Goal: Task Accomplishment & Management: Manage account settings

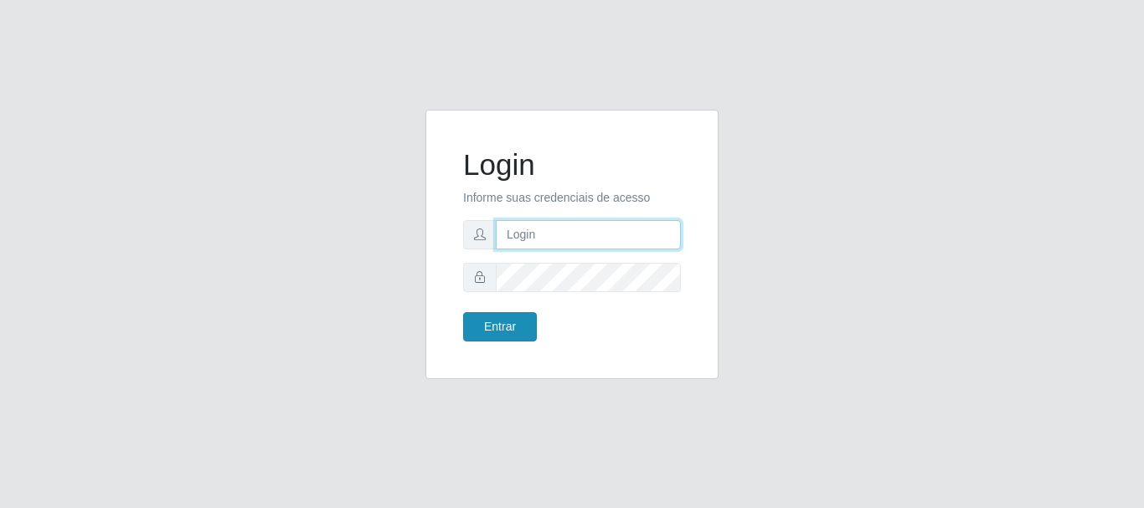
type input "JOSELMA@OCESTAO"
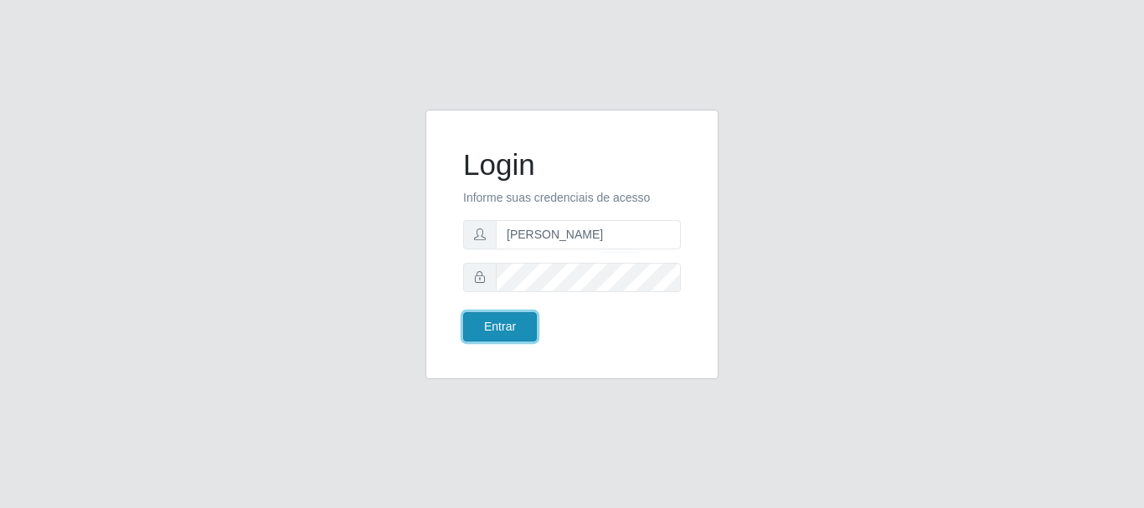
click at [493, 340] on button "Entrar" at bounding box center [500, 326] width 74 height 29
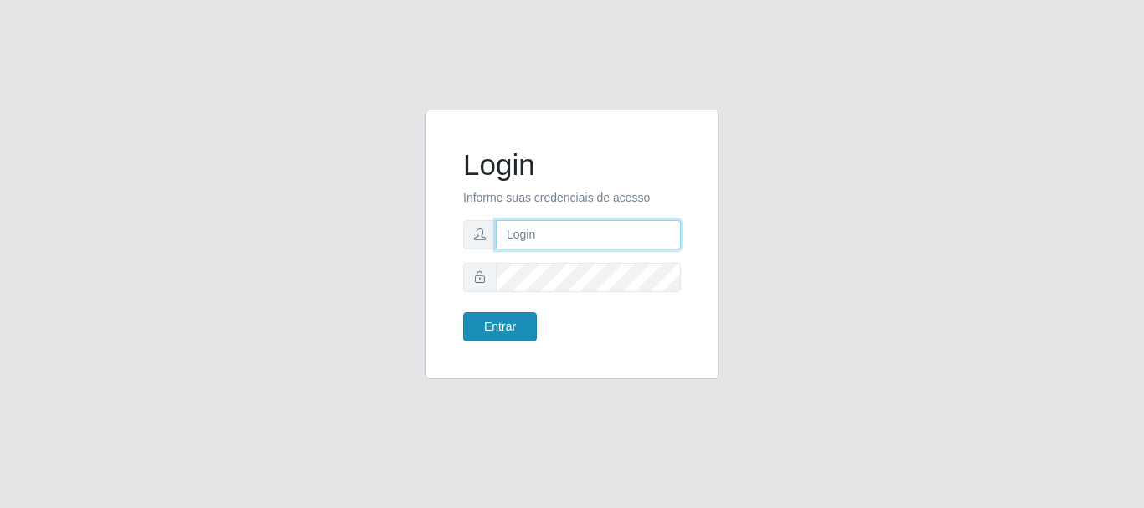
type input "[PERSON_NAME]"
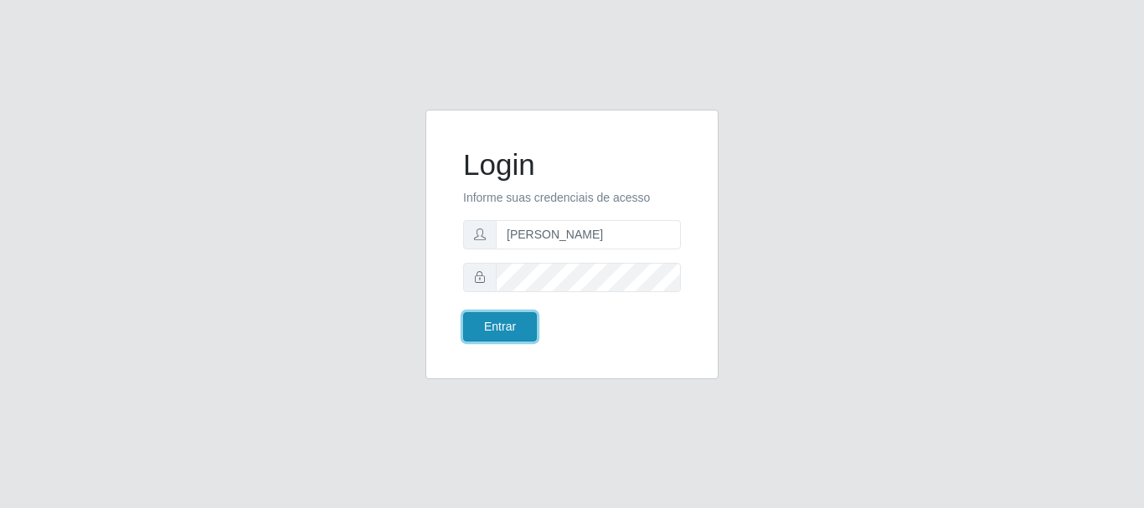
click at [503, 335] on button "Entrar" at bounding box center [500, 326] width 74 height 29
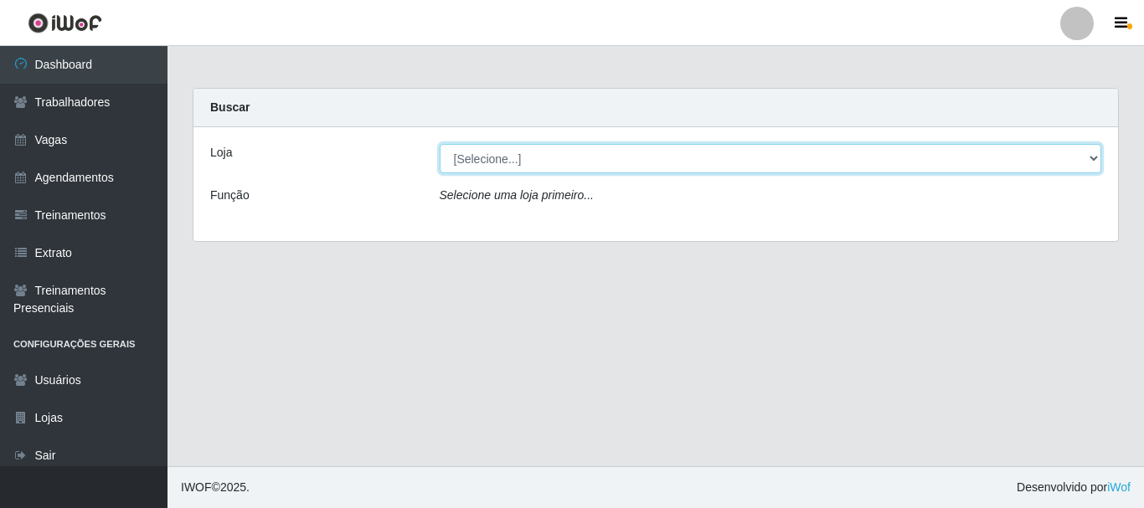
click at [933, 163] on select "[Selecione...] O Cestão - Bayeux" at bounding box center [771, 158] width 663 height 29
select select "238"
click at [440, 144] on select "[Selecione...] O Cestão - Bayeux" at bounding box center [771, 158] width 663 height 29
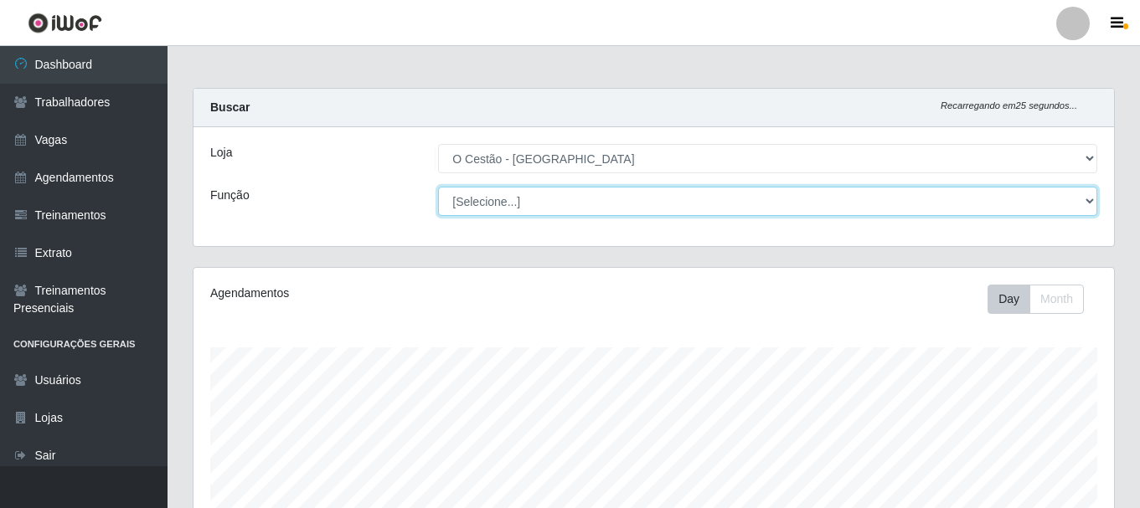
click at [600, 204] on select "[Selecione...] ASG ASG + ASG ++ Auxiliar de Estoque Auxiliar de Estoque + Auxil…" at bounding box center [767, 201] width 659 height 29
select select "22"
click at [600, 204] on select "[Selecione...] ASG ASG + ASG ++ Auxiliar de Estoque Auxiliar de Estoque + Auxil…" at bounding box center [767, 201] width 659 height 29
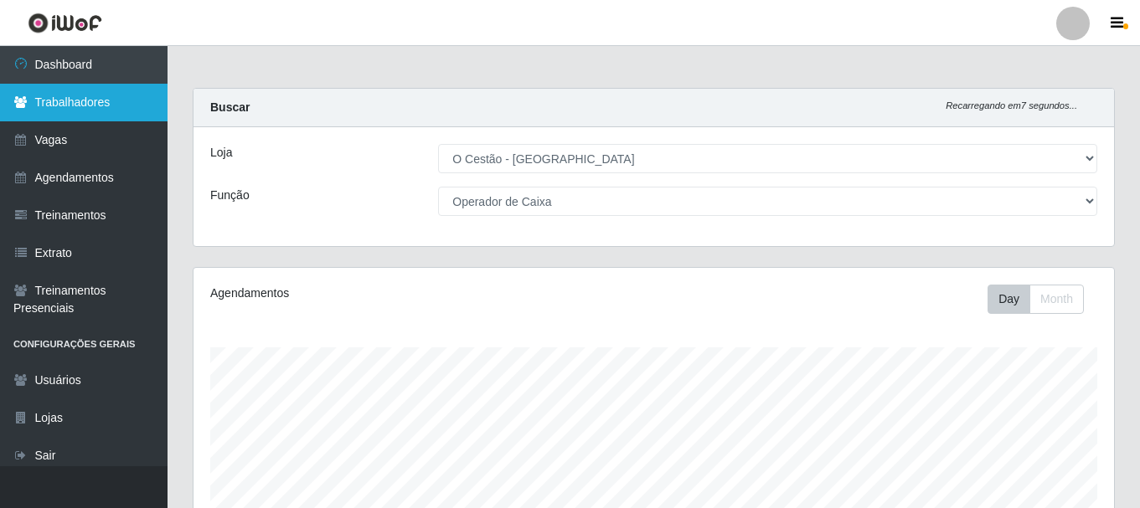
click at [83, 111] on link "Trabalhadores" at bounding box center [84, 103] width 168 height 38
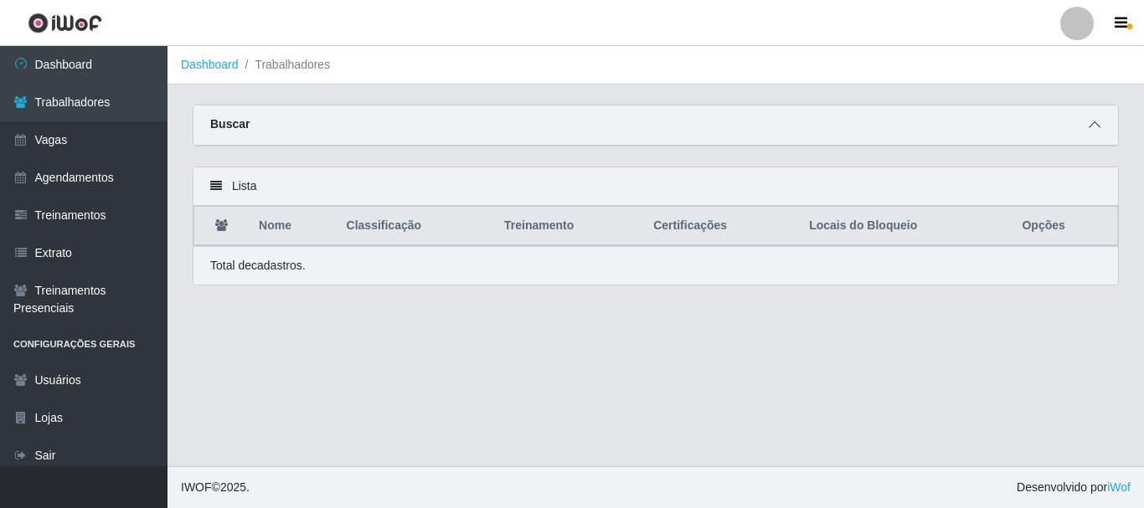
click at [1096, 126] on icon at bounding box center [1095, 125] width 12 height 12
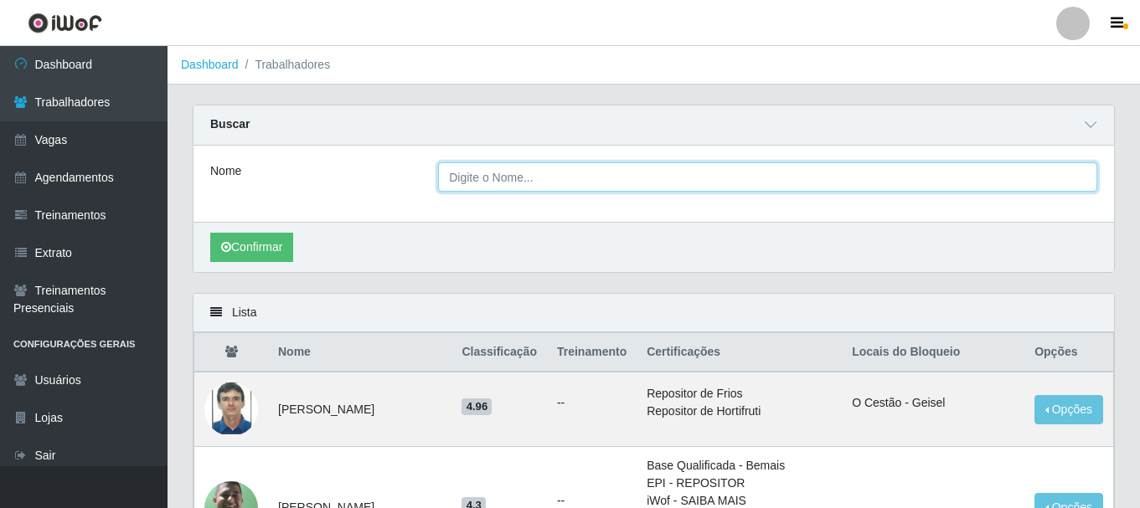
click at [683, 180] on input "Nome" at bounding box center [767, 176] width 659 height 29
type input "[PERSON_NAME] [PERSON_NAME]"
click at [210, 233] on button "Confirmar" at bounding box center [251, 247] width 83 height 29
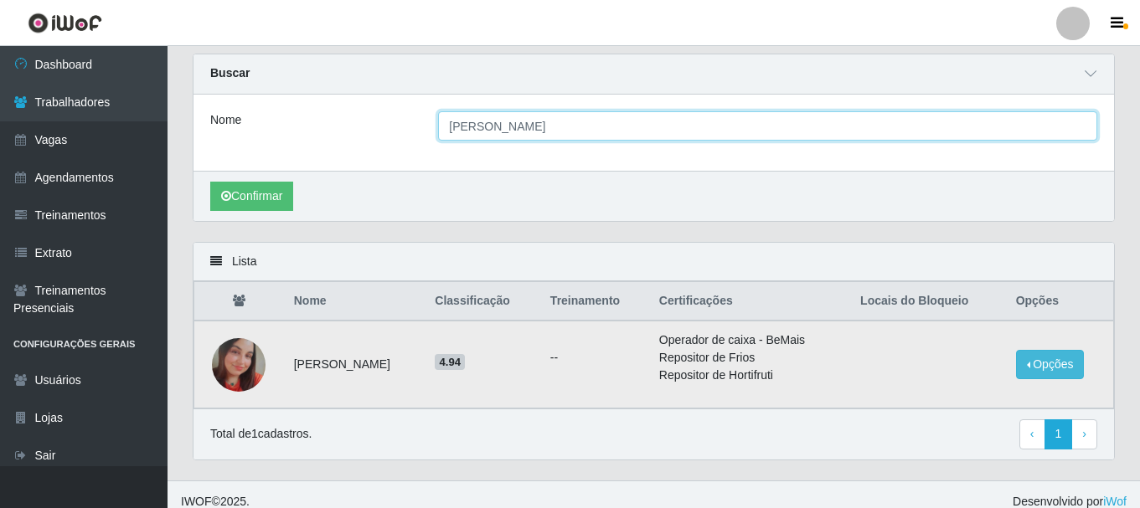
scroll to position [66, 0]
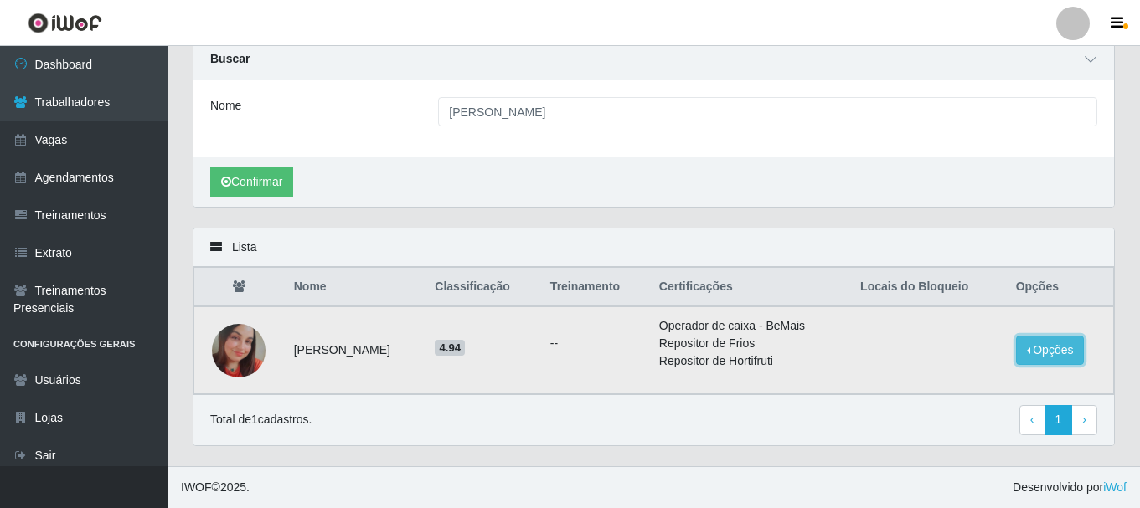
click at [1055, 343] on button "Opções" at bounding box center [1050, 350] width 69 height 29
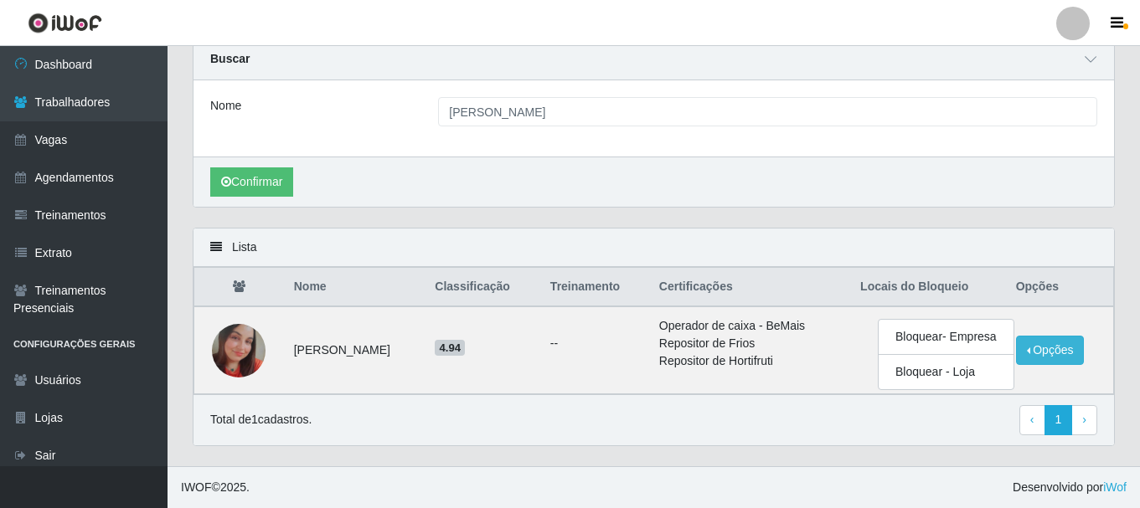
click at [847, 242] on div "Lista" at bounding box center [653, 248] width 921 height 39
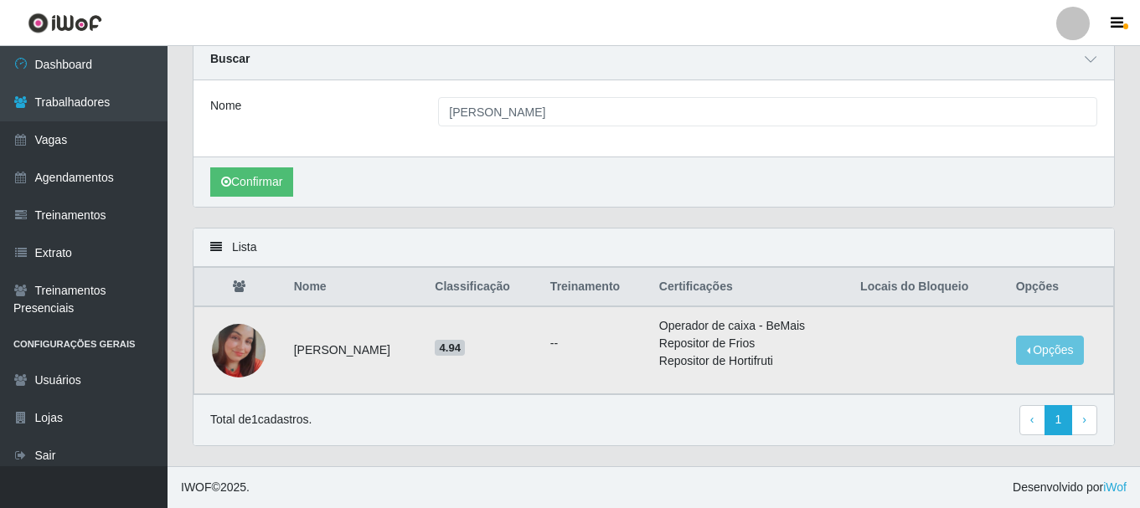
click at [592, 346] on ul "--" at bounding box center [594, 344] width 89 height 18
click at [1031, 424] on span "‹" at bounding box center [1032, 419] width 4 height 13
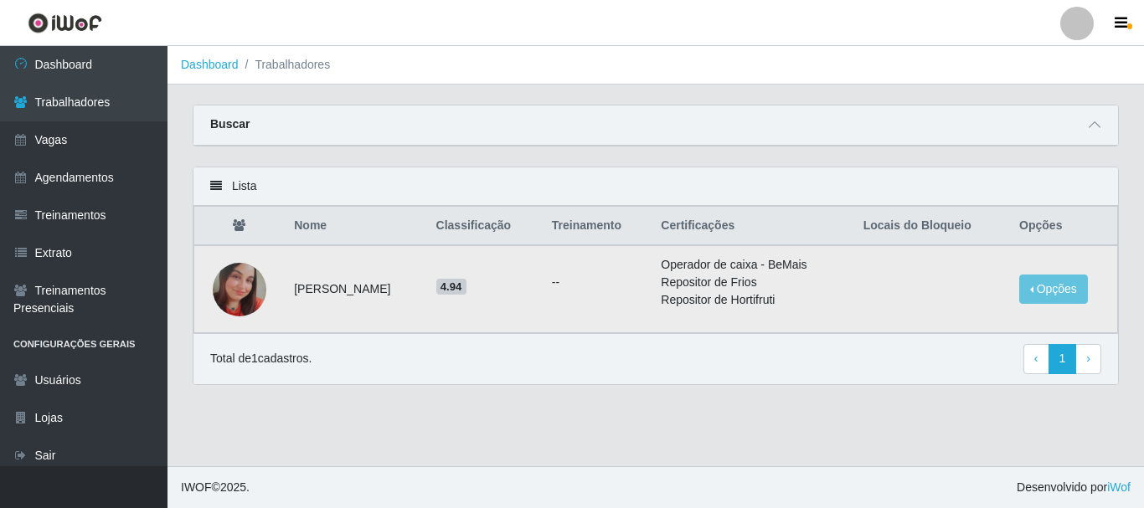
click at [245, 288] on img at bounding box center [240, 290] width 54 height 54
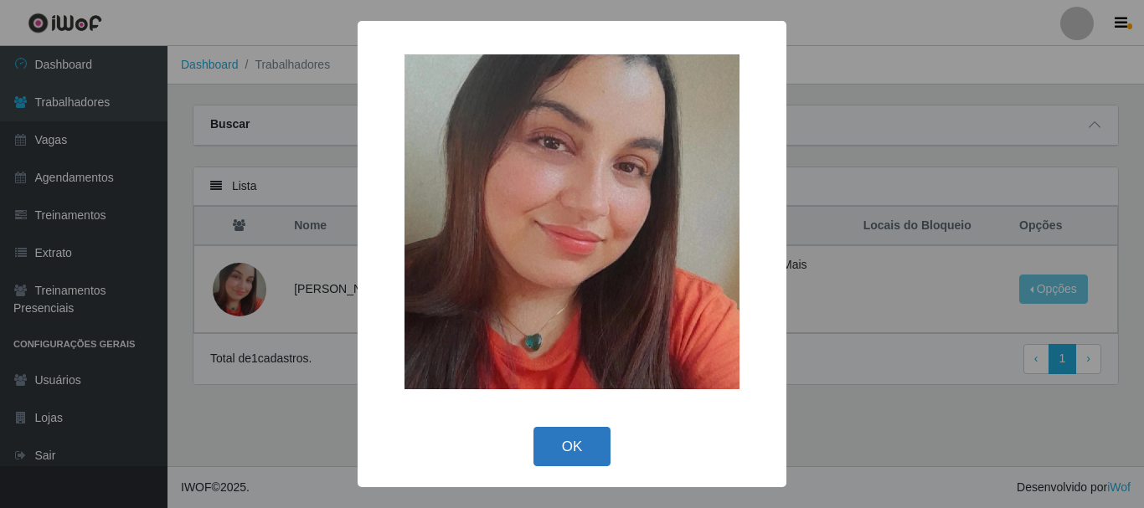
click at [570, 437] on button "OK" at bounding box center [573, 446] width 78 height 39
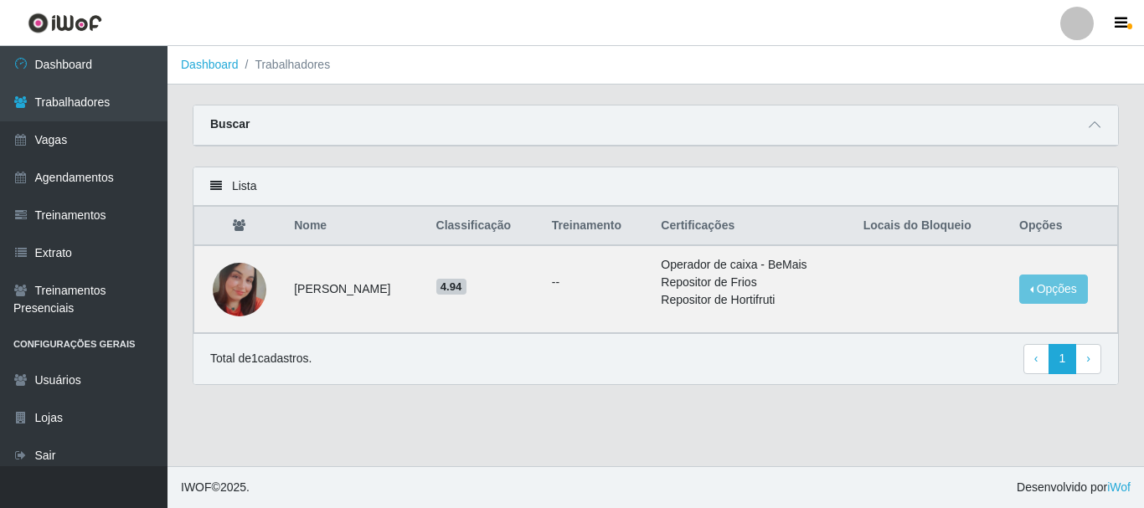
click at [942, 241] on th "Locais do Bloqueio" at bounding box center [932, 226] width 156 height 39
click at [1065, 223] on th "Opções" at bounding box center [1063, 226] width 108 height 39
click at [1074, 285] on button "Opções" at bounding box center [1053, 289] width 69 height 29
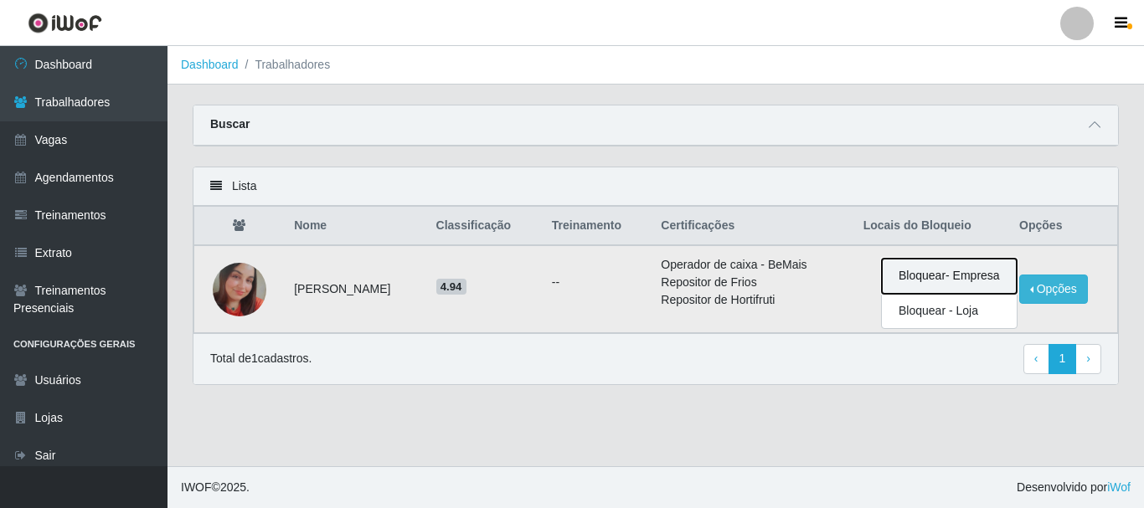
click at [926, 276] on button "Bloquear - Empresa" at bounding box center [949, 276] width 135 height 35
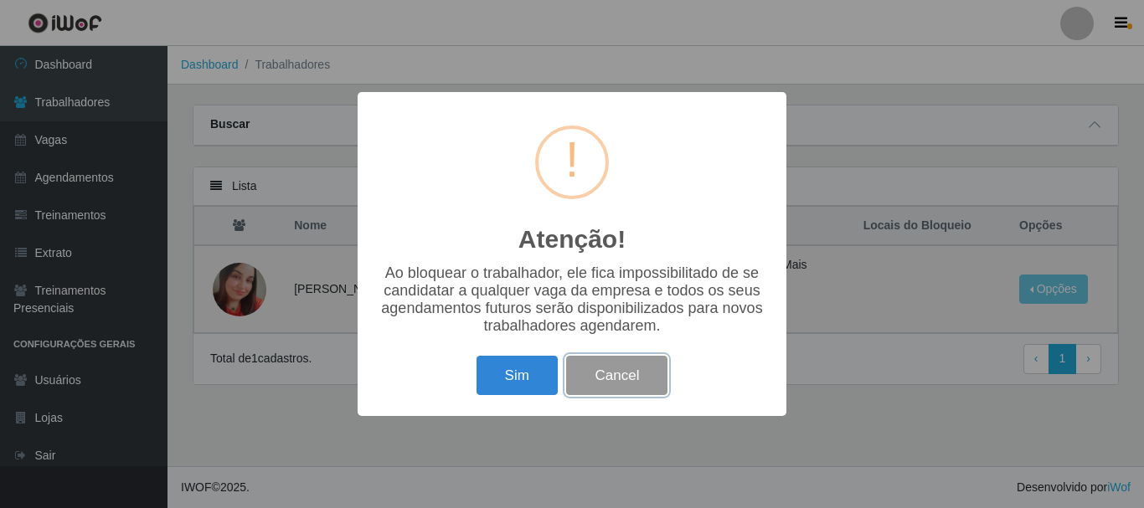
click at [633, 378] on button "Cancel" at bounding box center [616, 375] width 101 height 39
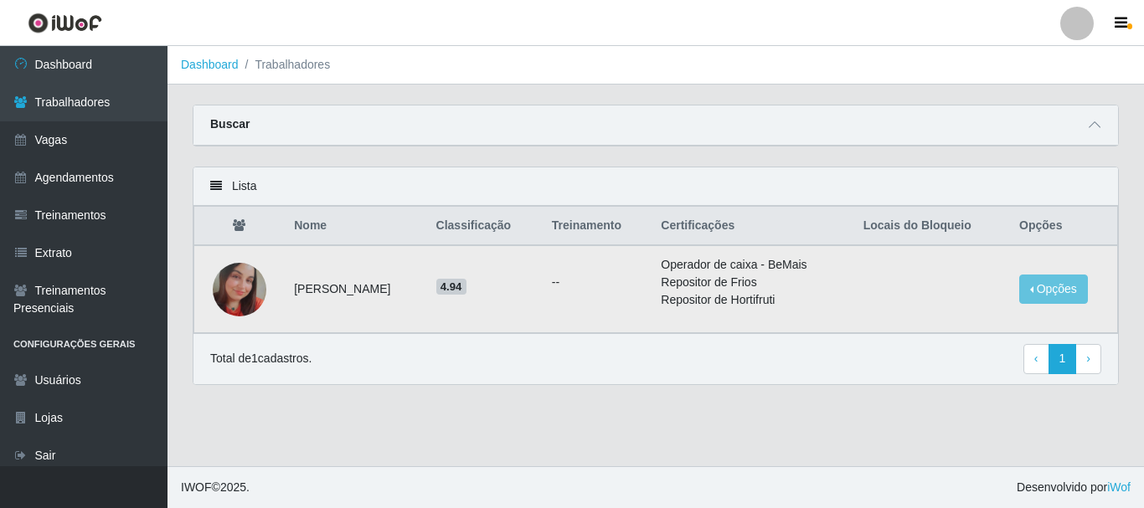
click at [212, 185] on icon at bounding box center [216, 186] width 12 height 12
click at [68, 139] on link "Vagas" at bounding box center [84, 140] width 168 height 38
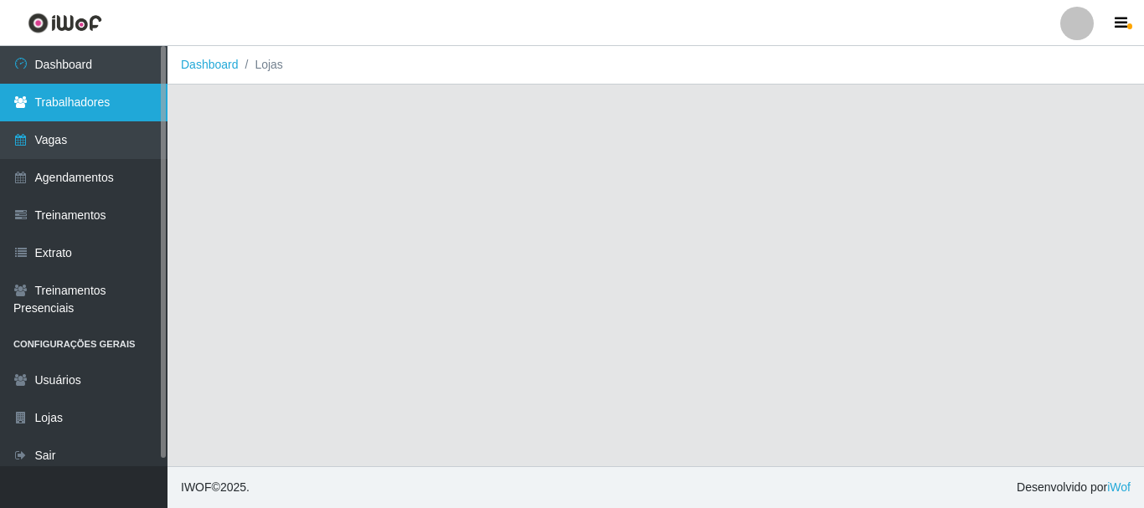
click at [86, 91] on link "Trabalhadores" at bounding box center [84, 103] width 168 height 38
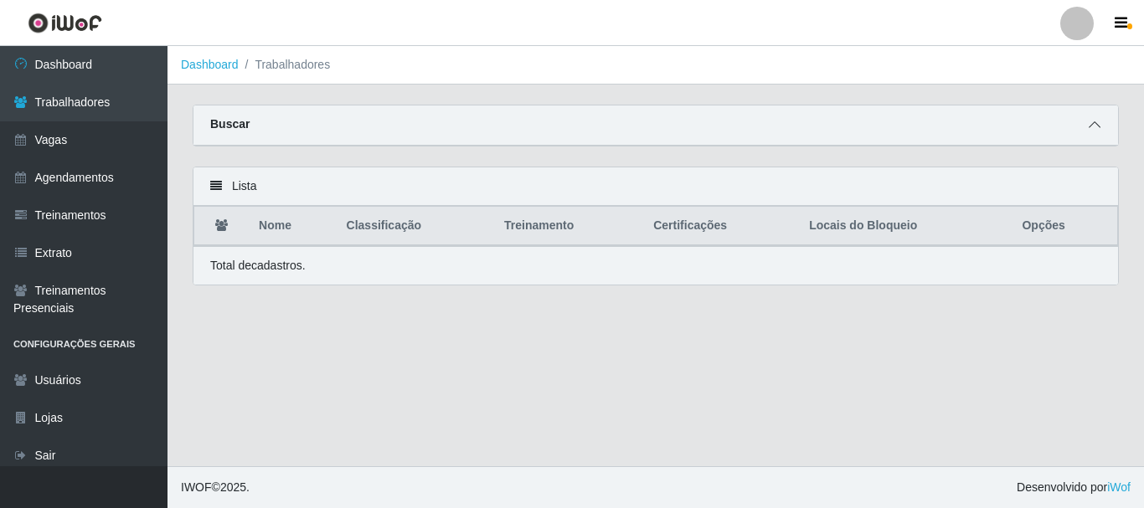
click at [1090, 128] on icon at bounding box center [1095, 125] width 12 height 12
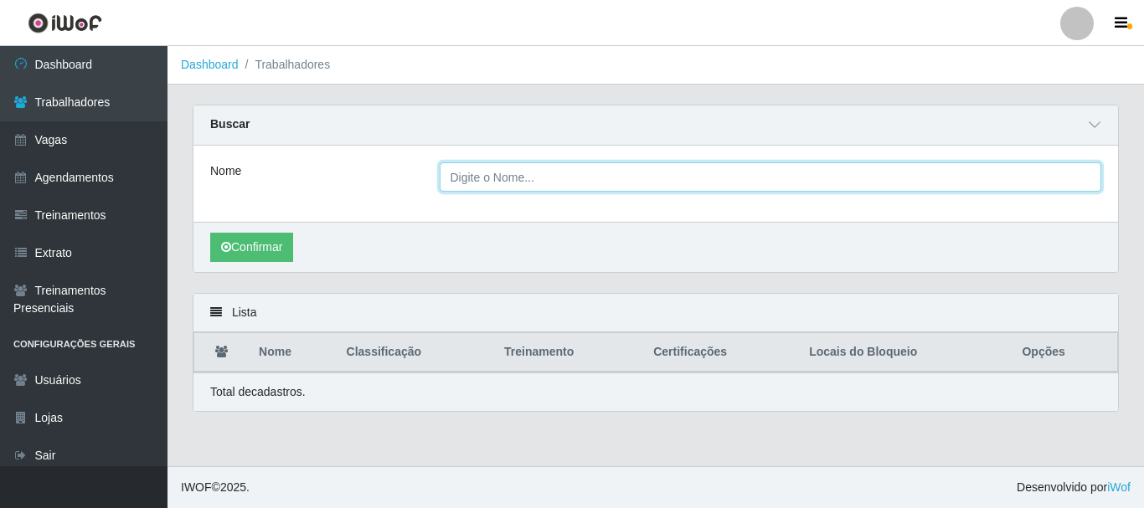
click at [762, 187] on input "Nome" at bounding box center [771, 176] width 663 height 29
type input "[PERSON_NAME]"
click at [664, 190] on input "[PERSON_NAME]" at bounding box center [771, 176] width 663 height 29
click at [210, 233] on button "Confirmar" at bounding box center [251, 247] width 83 height 29
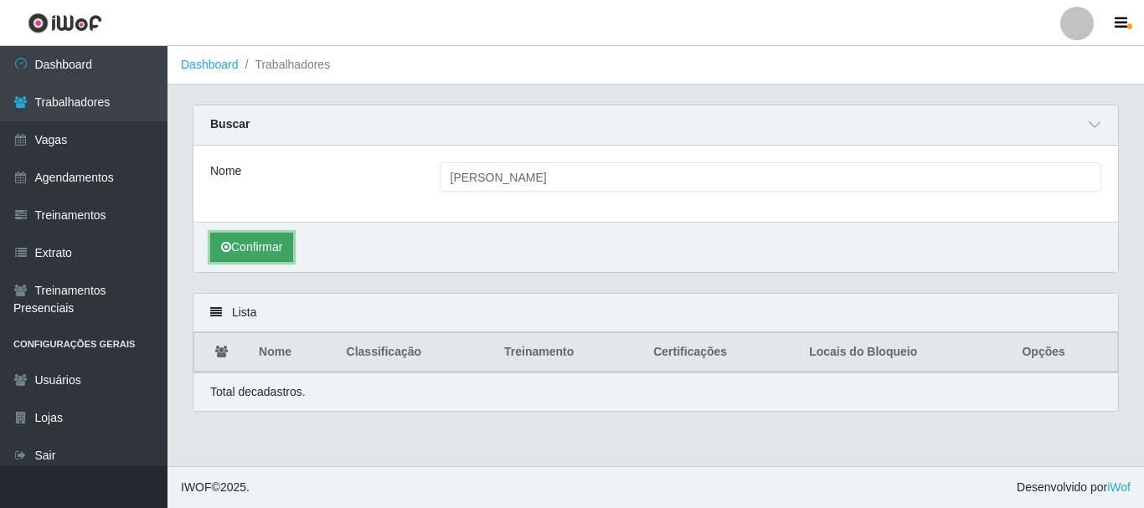
click at [252, 240] on button "Confirmar" at bounding box center [251, 247] width 83 height 29
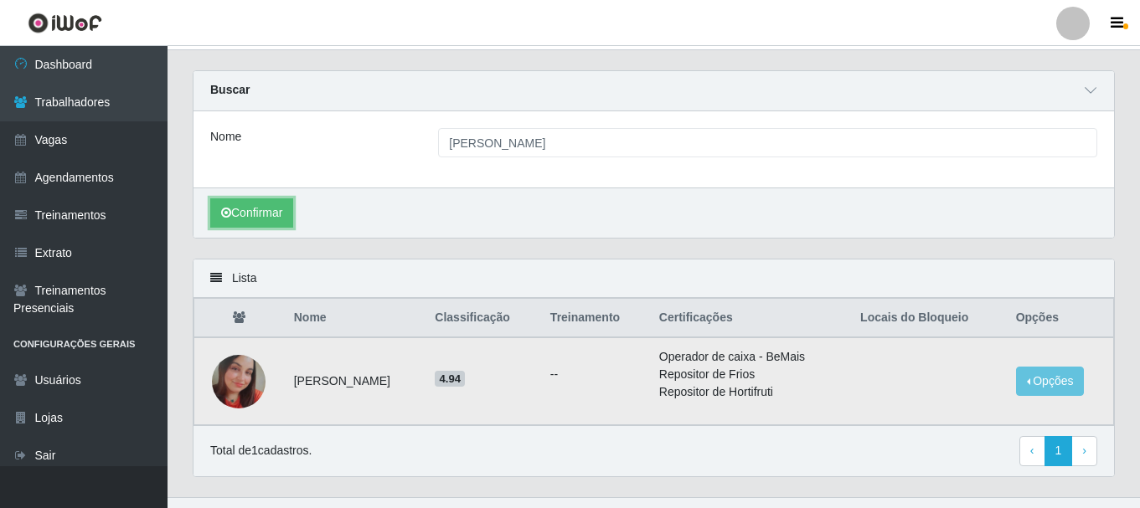
scroll to position [66, 0]
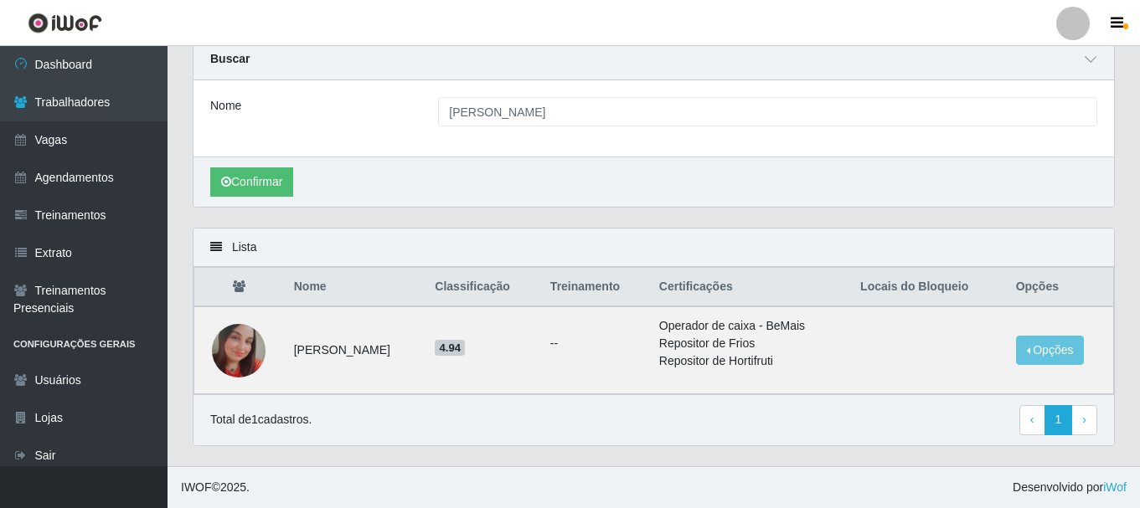
click at [277, 419] on p "Total de 1 cadastros." at bounding box center [260, 420] width 101 height 18
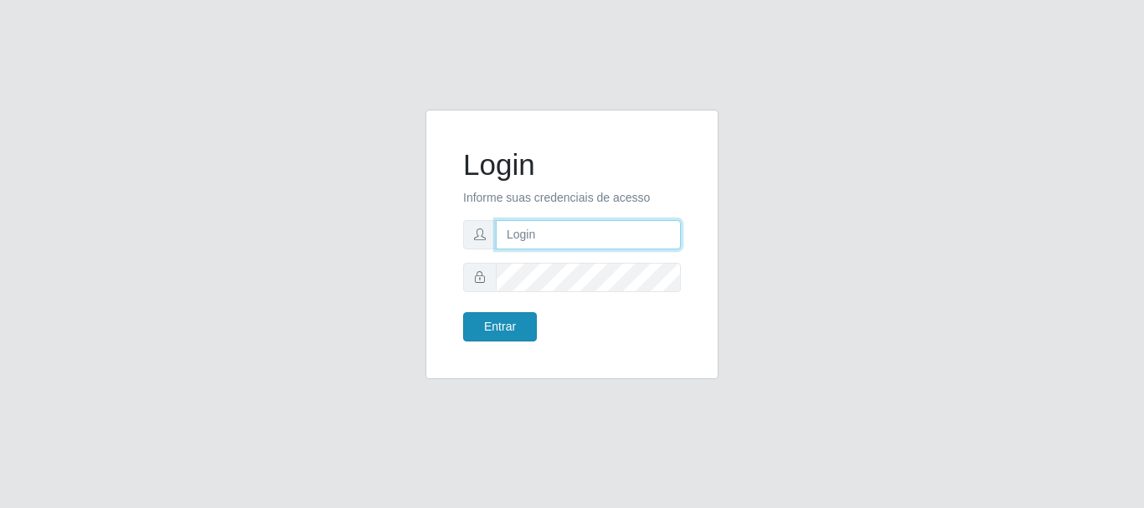
type input "[PERSON_NAME]"
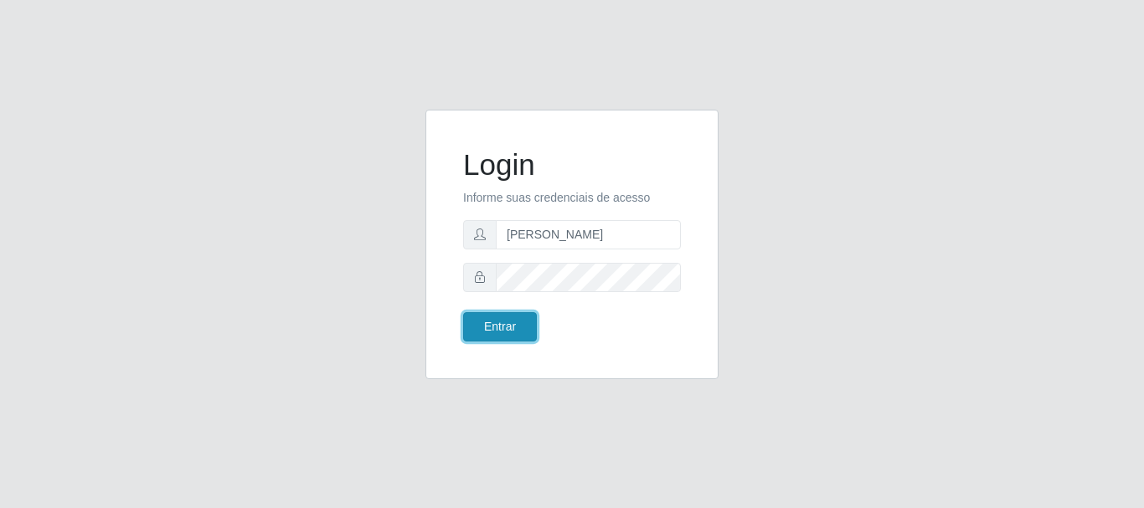
click at [514, 324] on button "Entrar" at bounding box center [500, 326] width 74 height 29
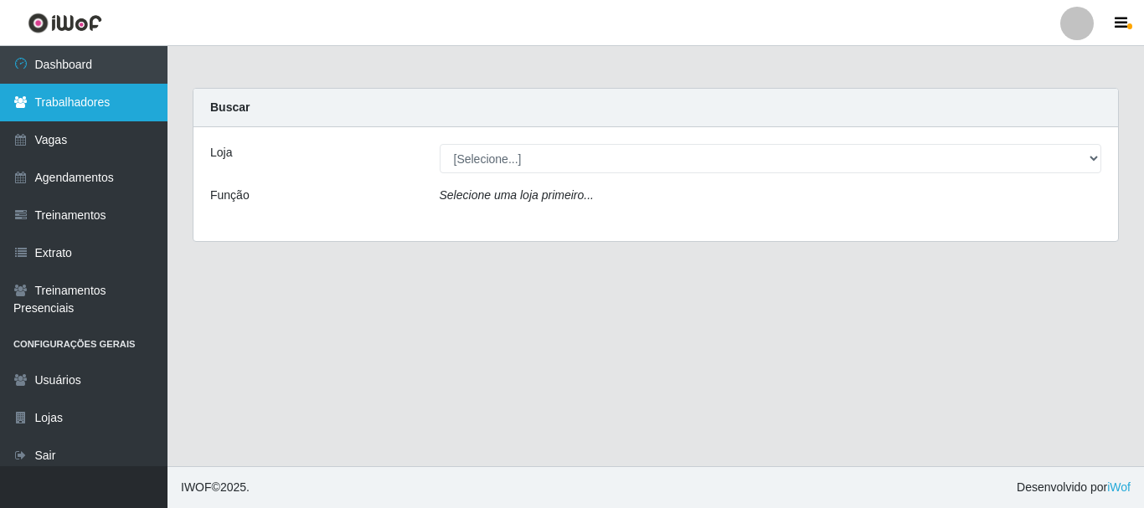
click at [39, 111] on link "Trabalhadores" at bounding box center [84, 103] width 168 height 38
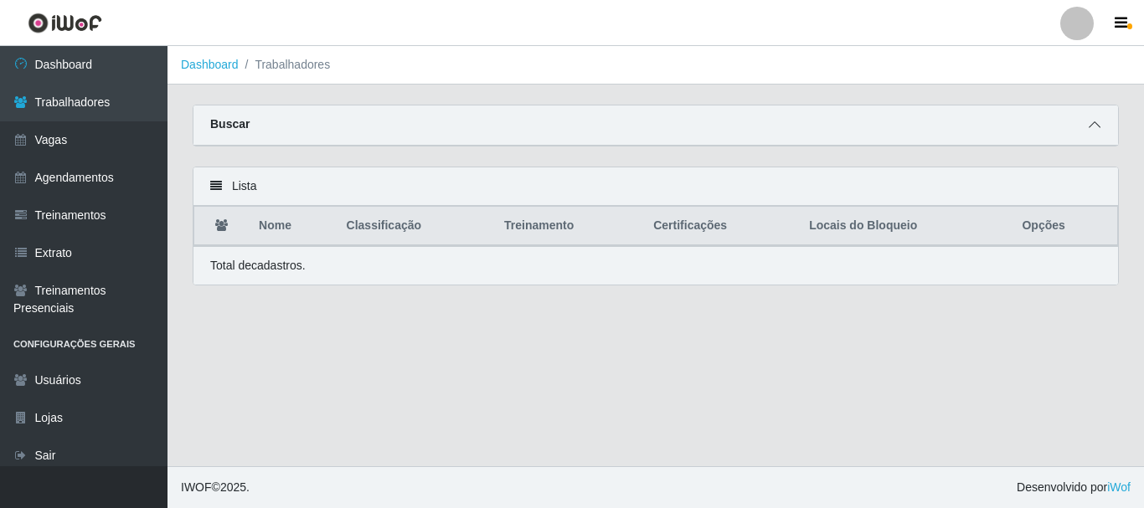
click at [1098, 122] on icon at bounding box center [1095, 125] width 12 height 12
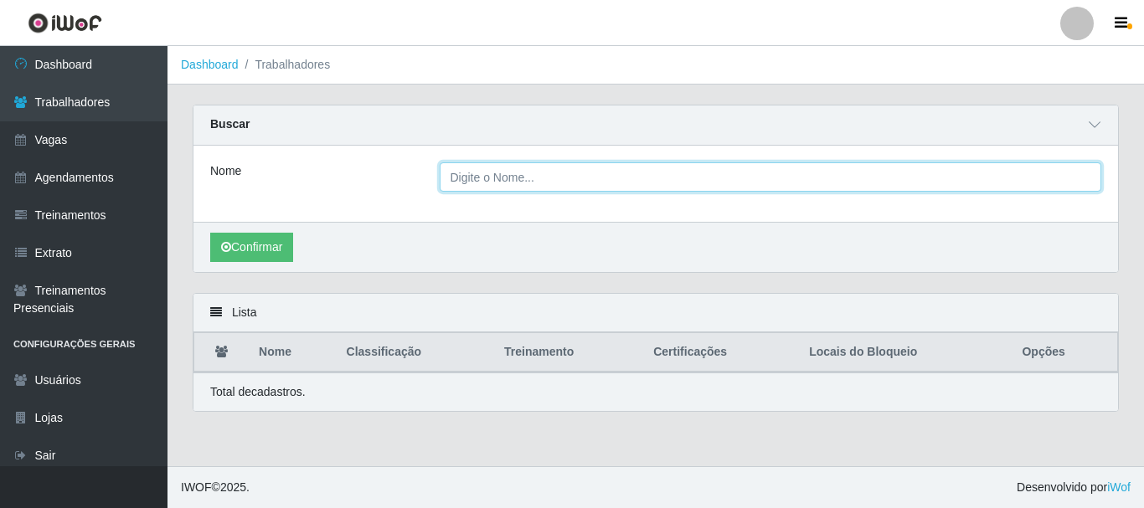
click at [683, 173] on input "Nome" at bounding box center [771, 176] width 663 height 29
type input "[PERSON_NAME] [PERSON_NAME]"
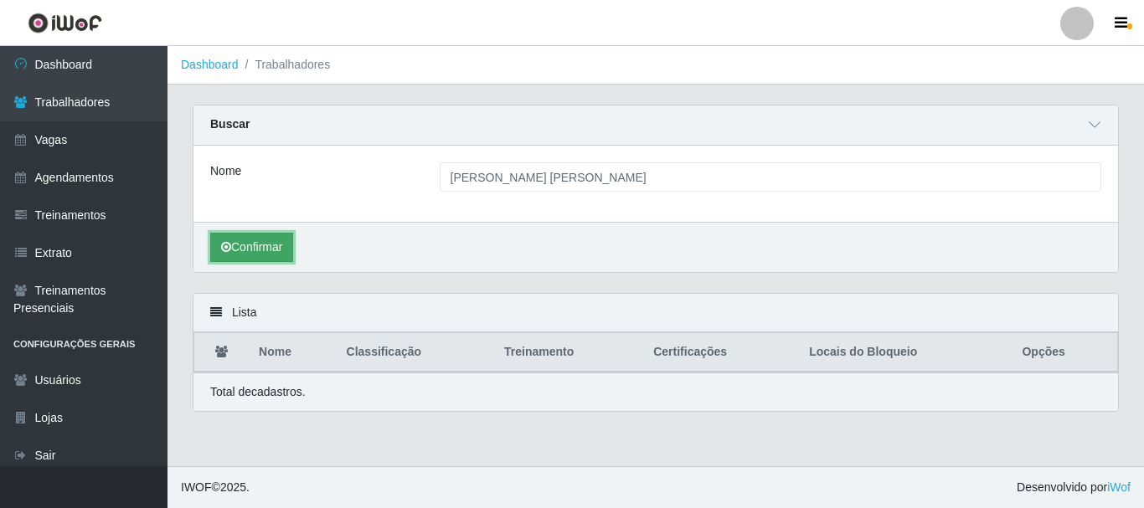
click at [249, 250] on button "Confirmar" at bounding box center [251, 247] width 83 height 29
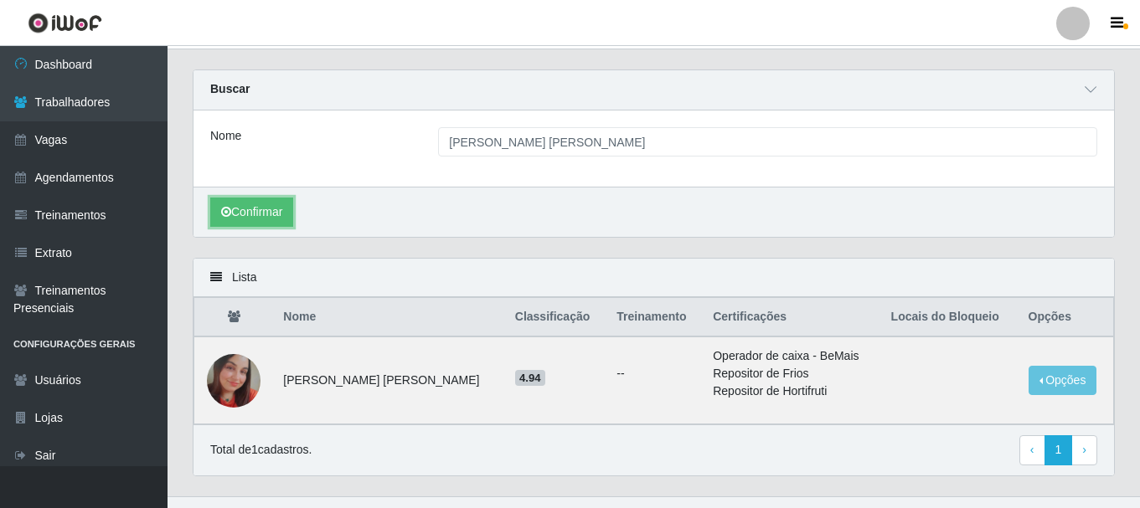
scroll to position [66, 0]
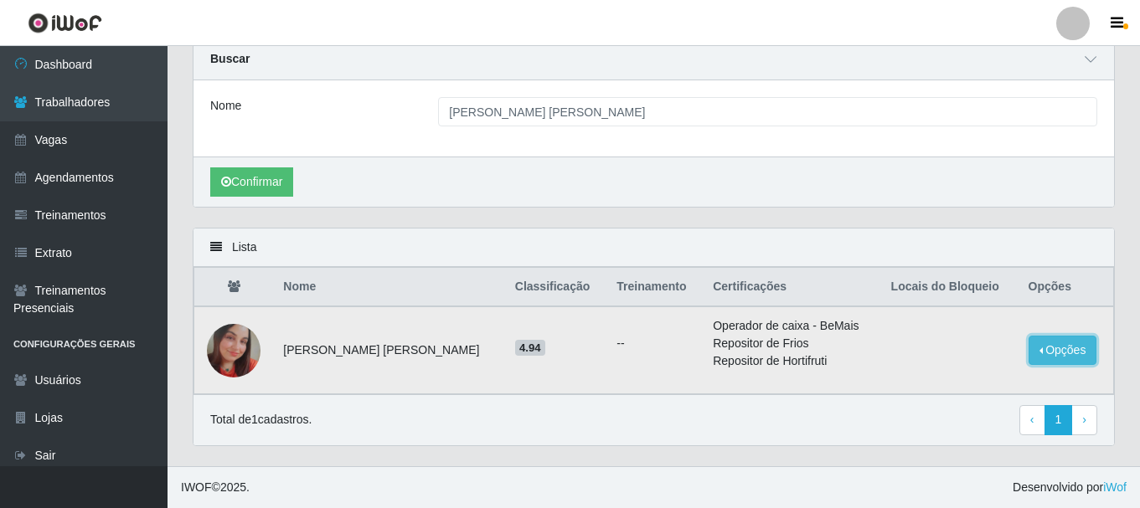
click at [1076, 355] on button "Opções" at bounding box center [1063, 350] width 69 height 29
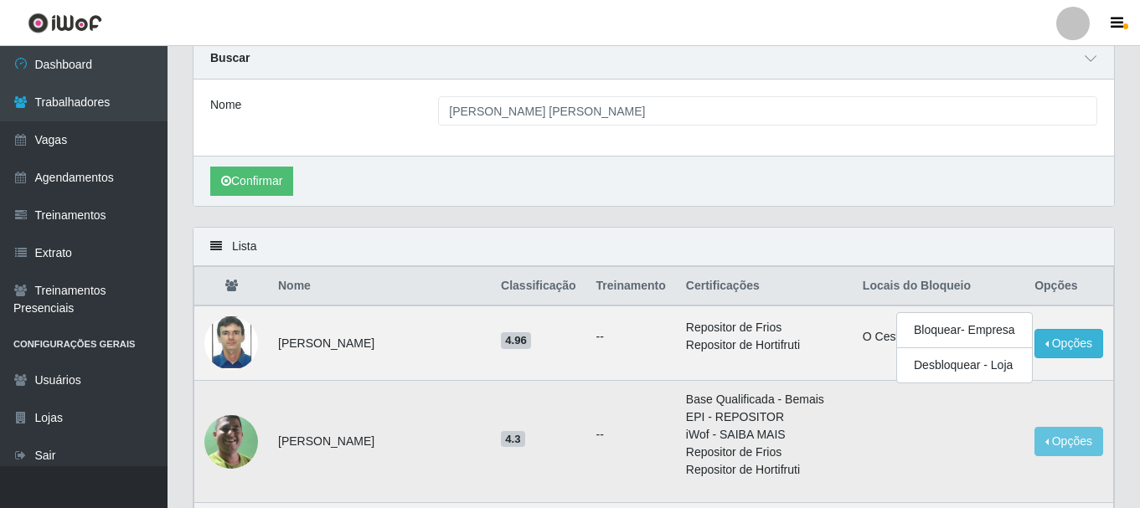
click at [843, 426] on li "EPI - REPOSITOR" at bounding box center [764, 418] width 157 height 18
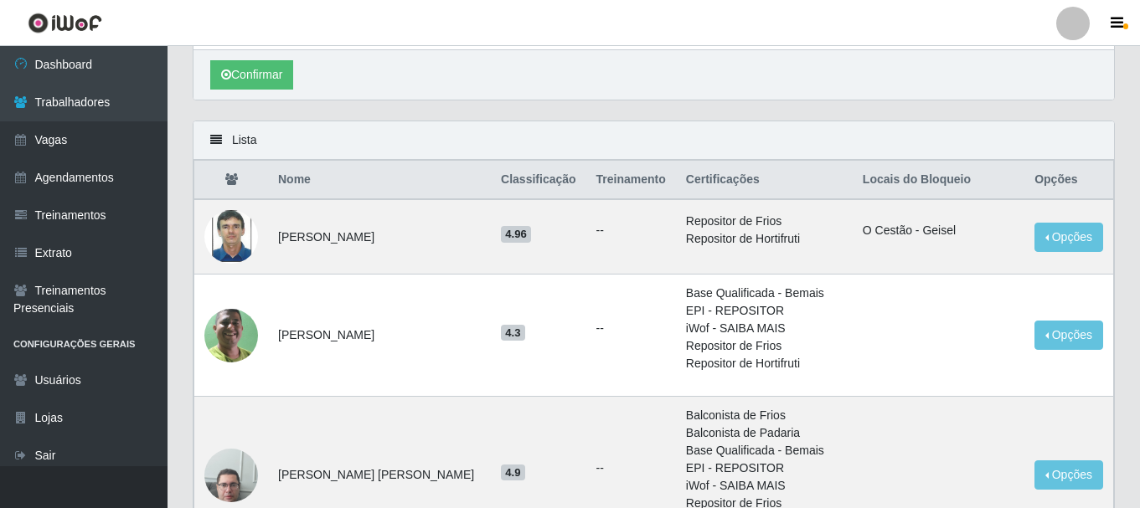
scroll to position [335, 0]
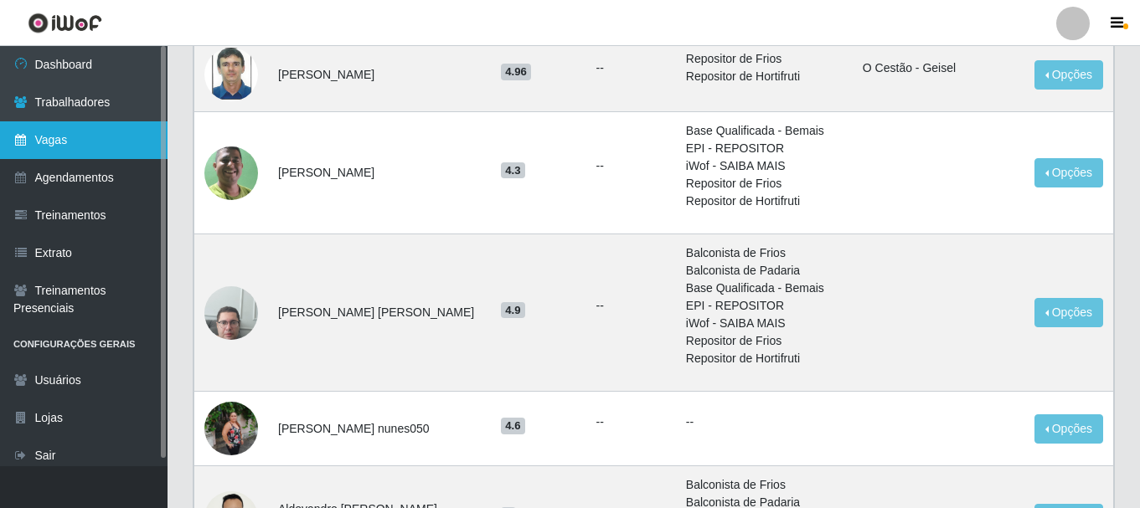
click at [50, 142] on link "Vagas" at bounding box center [84, 140] width 168 height 38
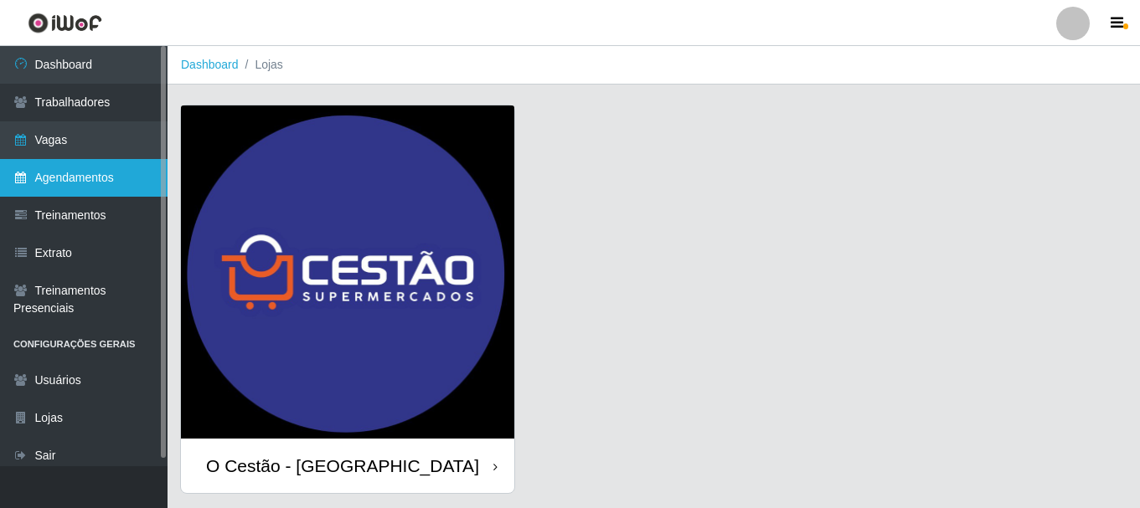
click at [81, 182] on link "Agendamentos" at bounding box center [84, 178] width 168 height 38
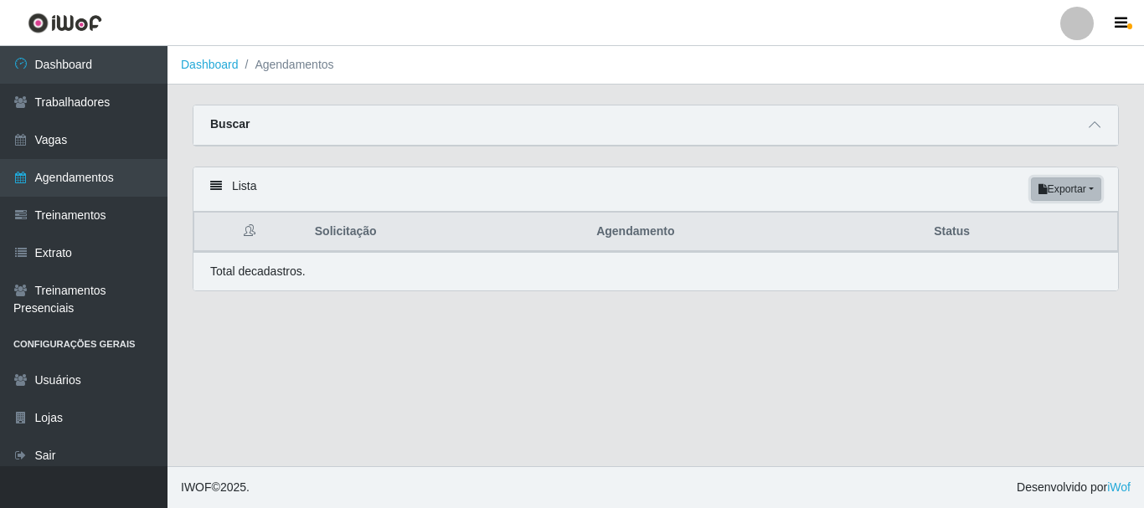
click at [1070, 188] on button "Exportar" at bounding box center [1066, 189] width 70 height 23
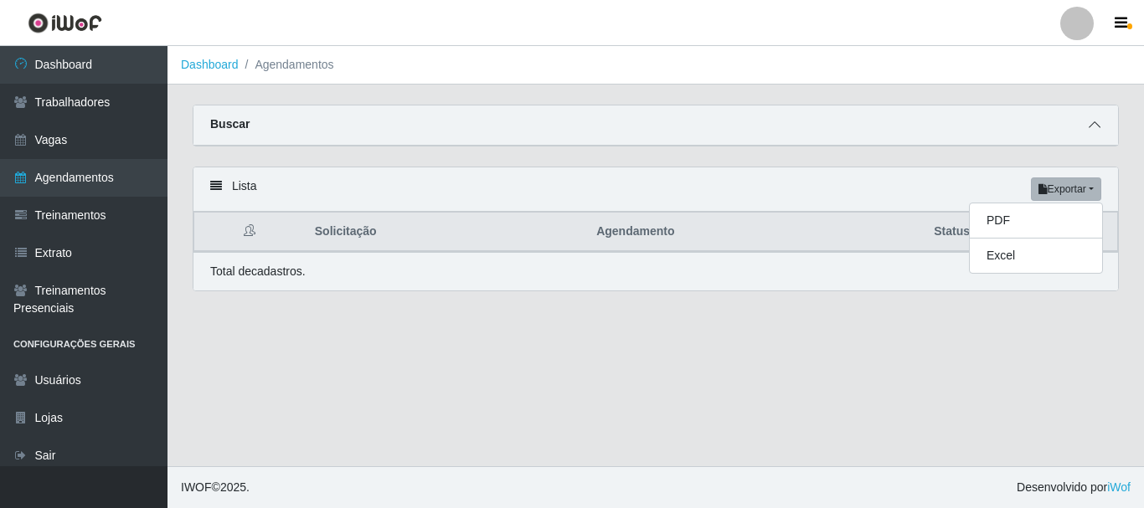
click at [1097, 120] on span at bounding box center [1095, 125] width 20 height 19
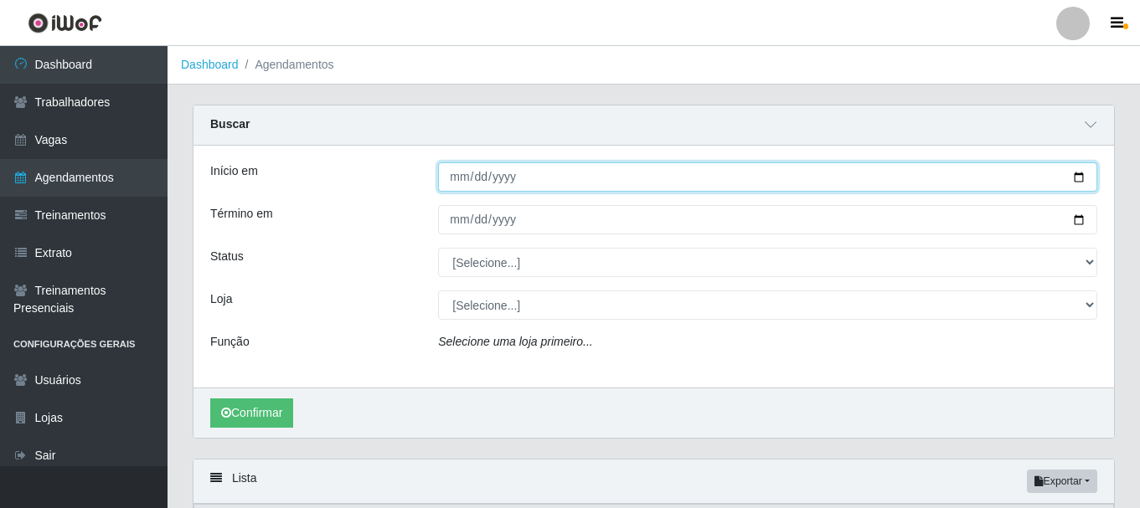
click at [461, 174] on input "Início em" at bounding box center [767, 176] width 659 height 29
type input "[DATE]"
click at [210, 399] on button "Confirmar" at bounding box center [251, 413] width 83 height 29
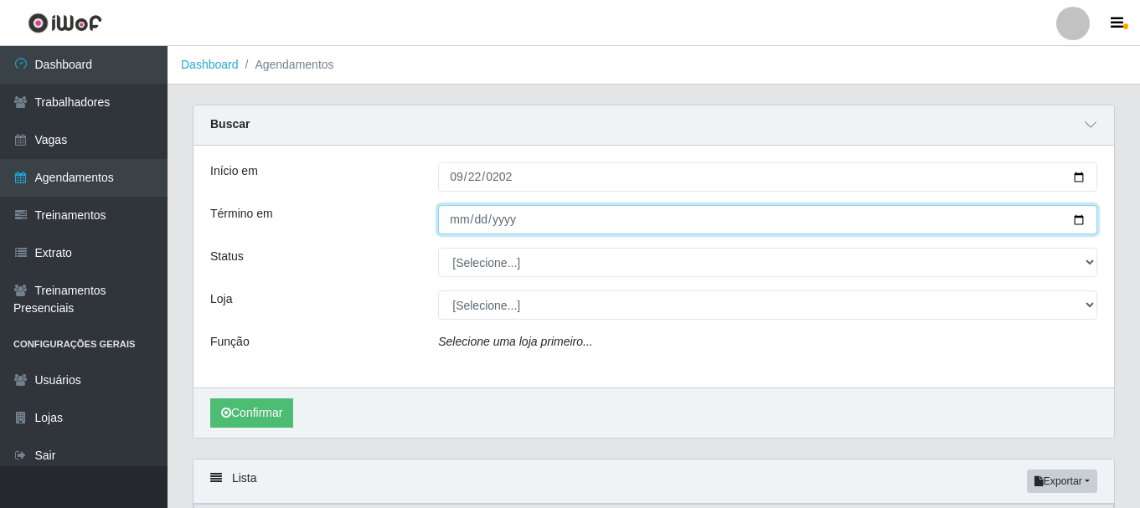
click at [496, 226] on input "Término em" at bounding box center [767, 219] width 659 height 29
click at [453, 221] on input "Término em" at bounding box center [767, 219] width 659 height 29
type input "2025-09-22"
click at [210, 399] on button "Confirmar" at bounding box center [251, 413] width 83 height 29
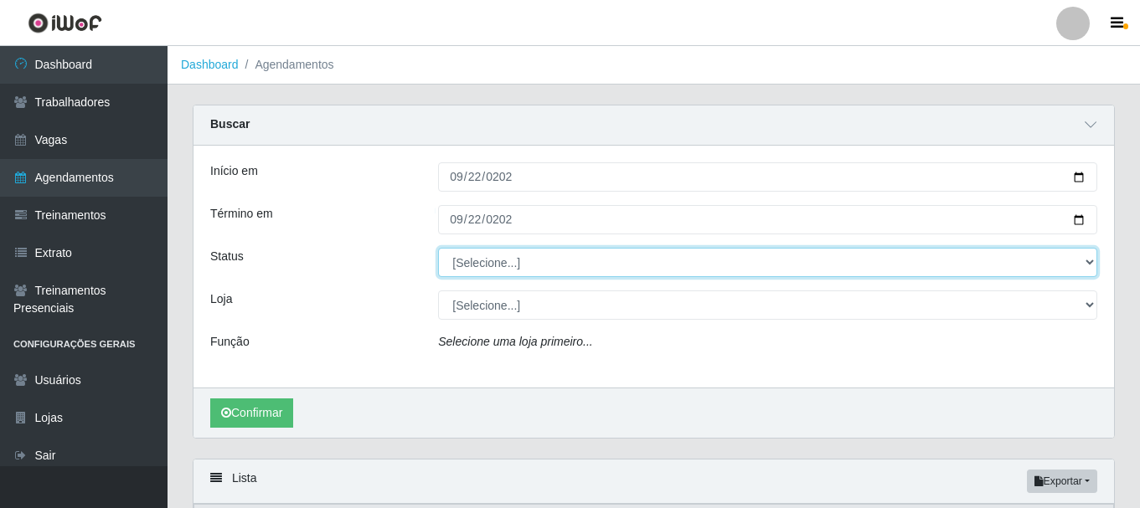
click at [559, 269] on select "[Selecione...] AGENDADO AGUARDANDO LIBERAR EM ANDAMENTO EM REVISÃO FINALIZADO C…" at bounding box center [767, 262] width 659 height 29
select select "AGENDADO"
click at [438, 249] on select "[Selecione...] AGENDADO AGUARDANDO LIBERAR EM ANDAMENTO EM REVISÃO FINALIZADO C…" at bounding box center [767, 262] width 659 height 29
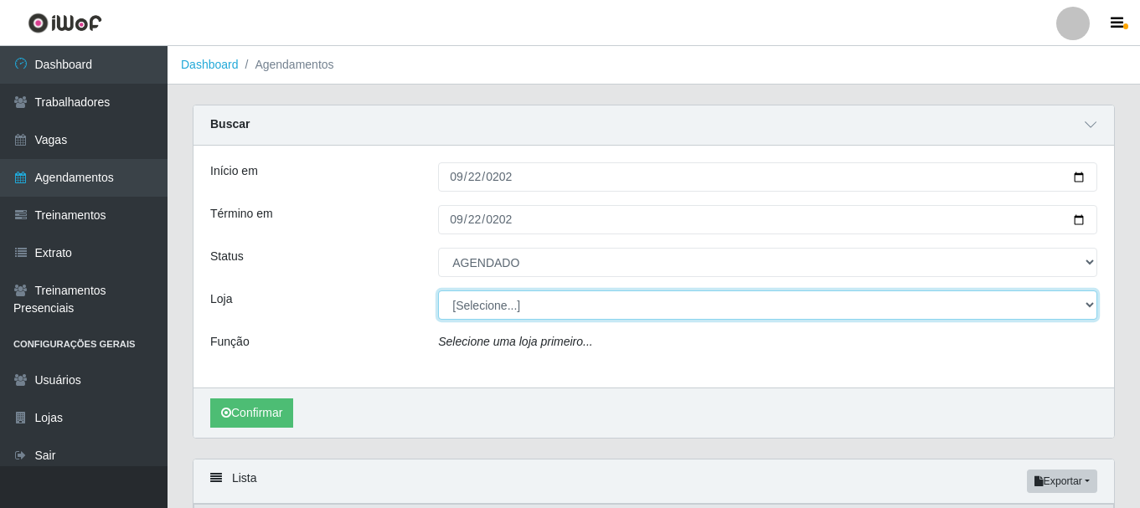
click at [517, 303] on select "[Selecione...] O Cestão - Bayeux" at bounding box center [767, 305] width 659 height 29
select select "238"
click at [438, 291] on select "[Selecione...] O Cestão - Bayeux" at bounding box center [767, 305] width 659 height 29
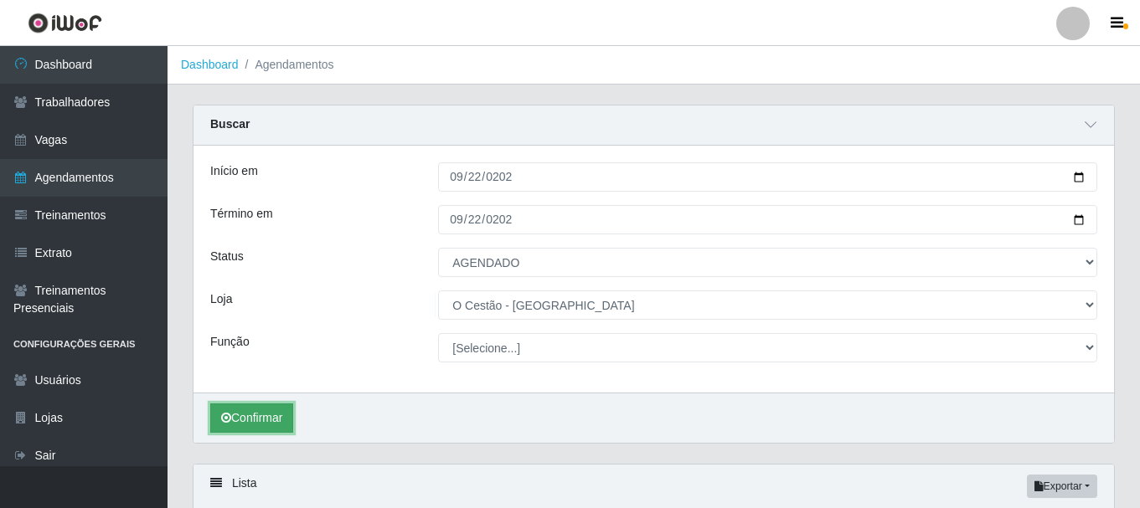
click at [276, 413] on button "Confirmar" at bounding box center [251, 418] width 83 height 29
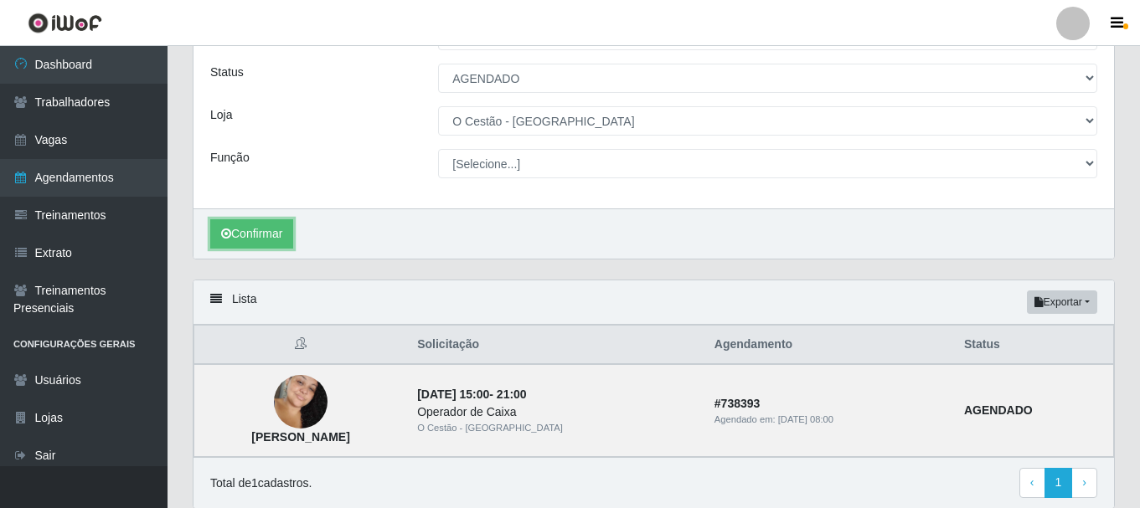
scroll to position [248, 0]
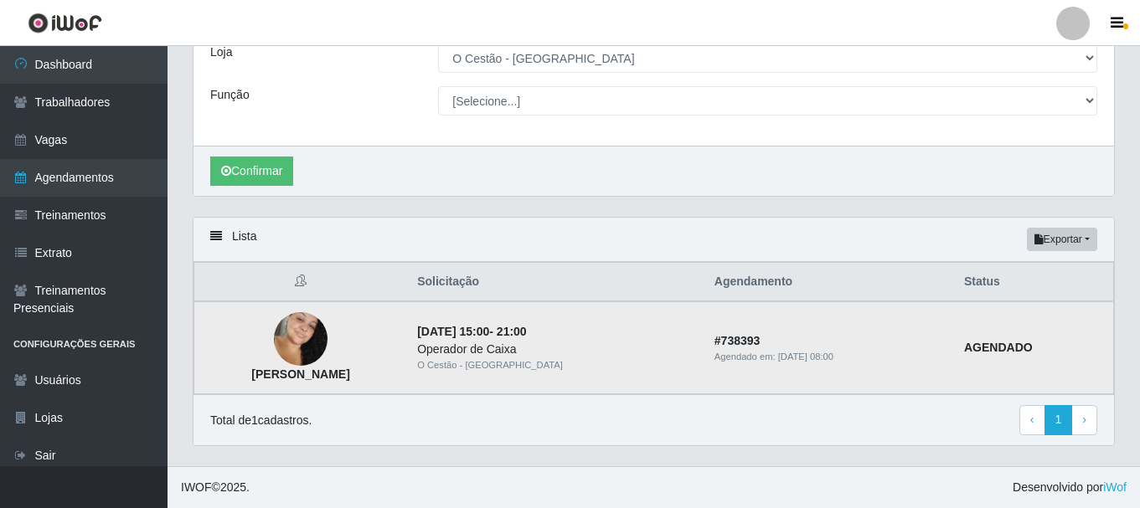
click at [313, 339] on img at bounding box center [301, 339] width 54 height 82
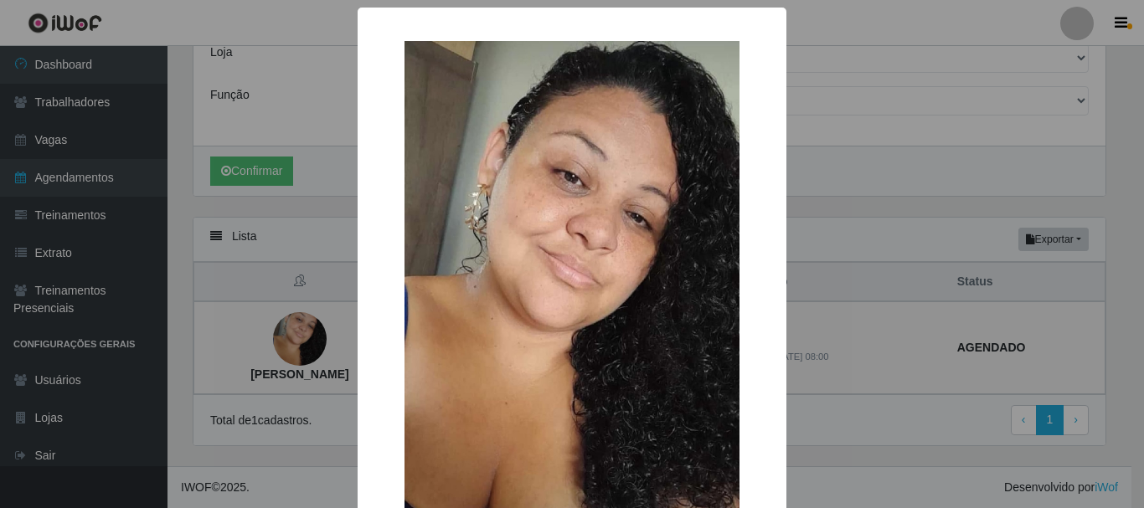
click at [316, 339] on div "× Amanda Almeida da silva OK Cancel" at bounding box center [572, 254] width 1144 height 508
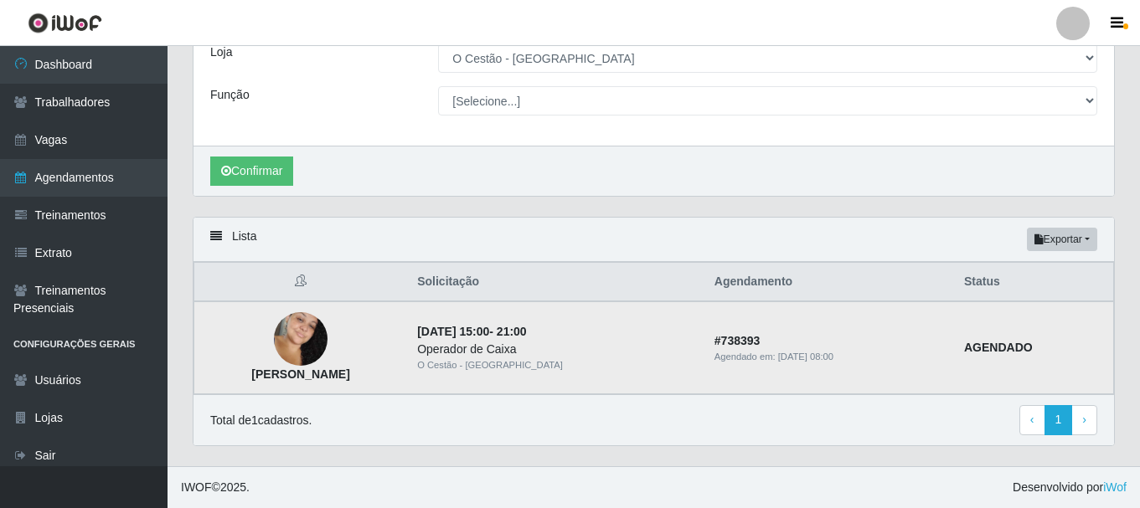
click at [761, 343] on strong "# 738393" at bounding box center [737, 340] width 46 height 13
click at [574, 345] on div "Operador de Caixa" at bounding box center [555, 350] width 277 height 18
click at [1024, 337] on td "AGENDADO" at bounding box center [1034, 348] width 160 height 93
click at [1022, 343] on strong "AGENDADO" at bounding box center [998, 347] width 69 height 13
click at [328, 342] on img at bounding box center [301, 339] width 54 height 82
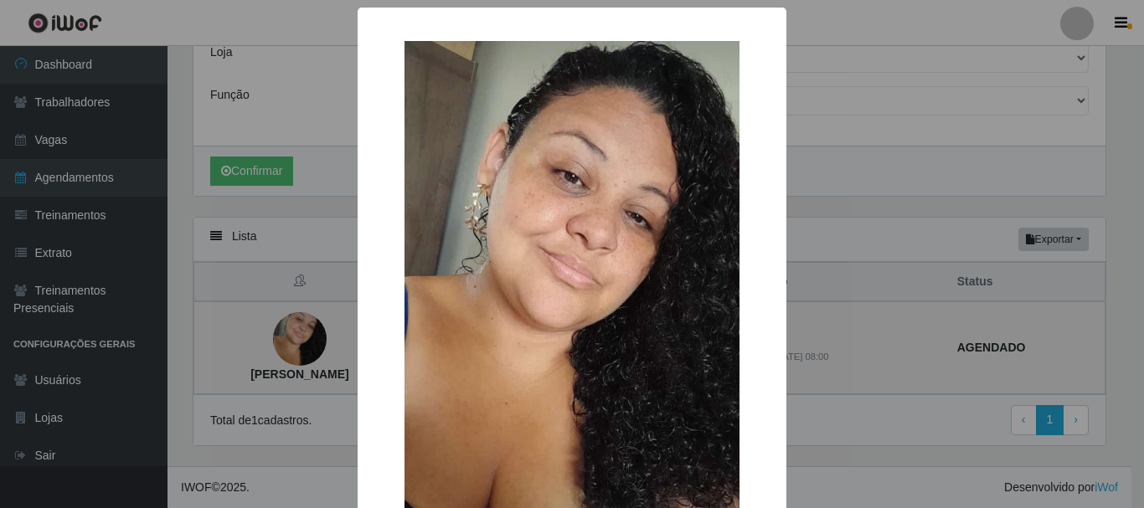
click at [331, 342] on div "× Amanda Almeida da silva OK Cancel" at bounding box center [572, 254] width 1144 height 508
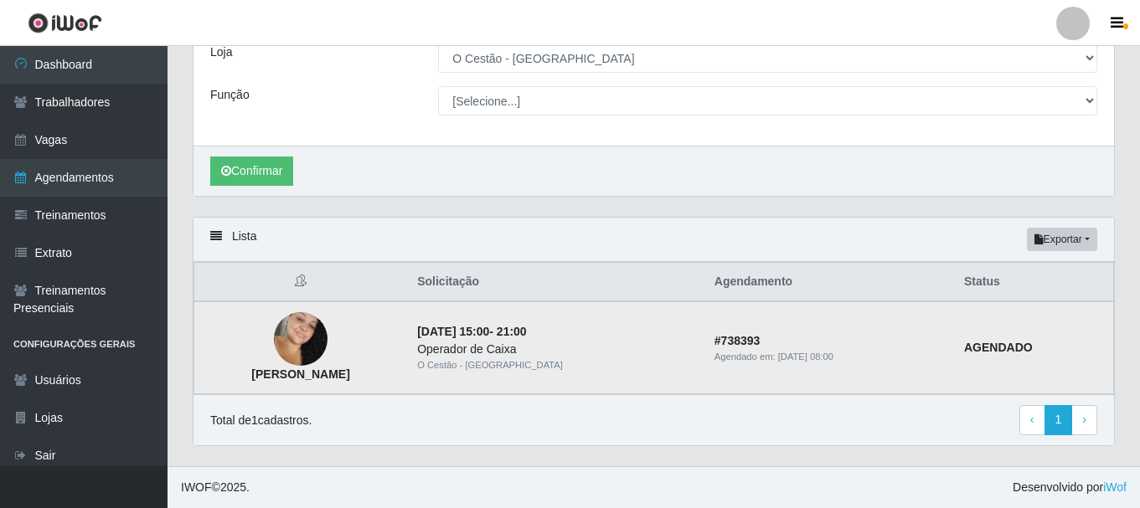
click at [349, 374] on strong "[PERSON_NAME]" at bounding box center [300, 374] width 98 height 13
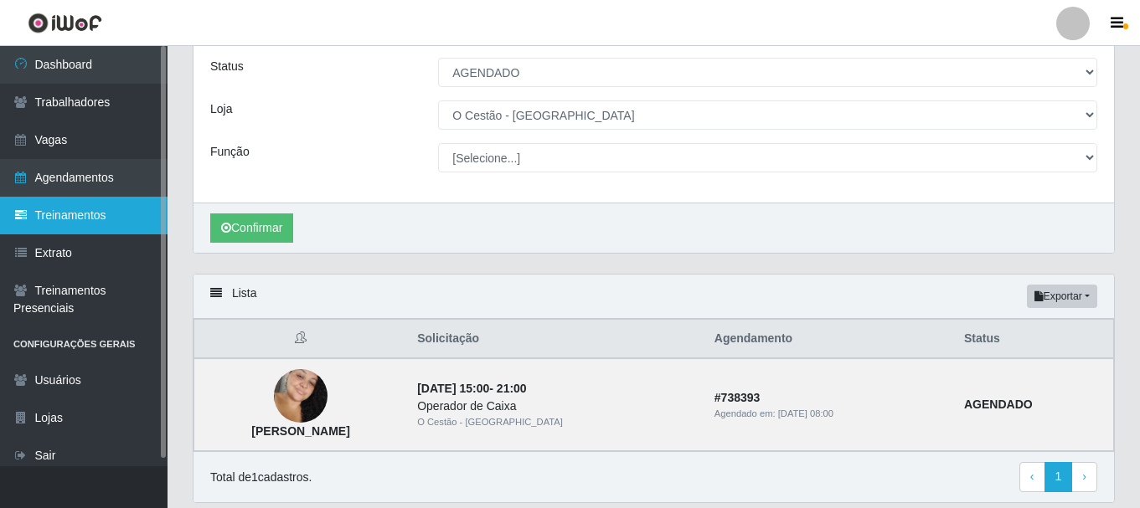
scroll to position [0, 0]
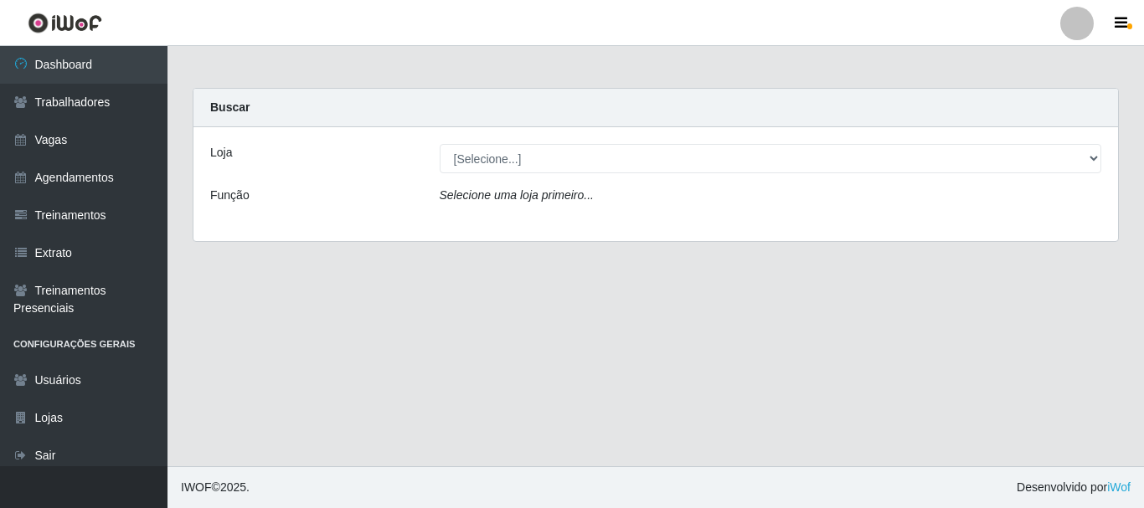
click at [142, 0] on header "Perfil Alterar Senha Sair" at bounding box center [572, 23] width 1144 height 46
